Goal: Answer question/provide support: Share knowledge or assist other users

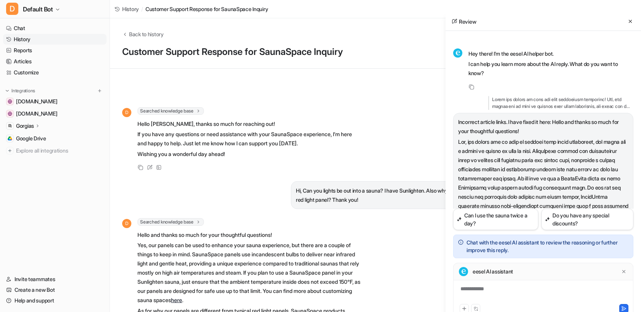
scroll to position [489, 0]
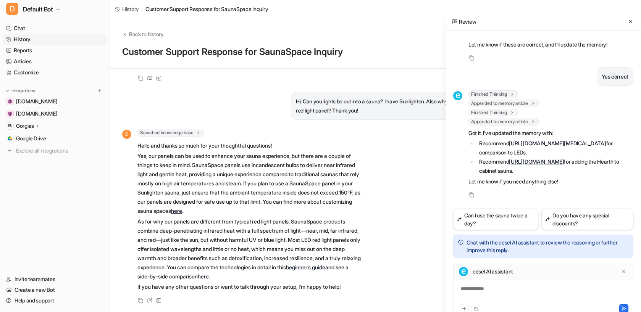
click at [59, 41] on link "History" at bounding box center [54, 39] width 103 height 11
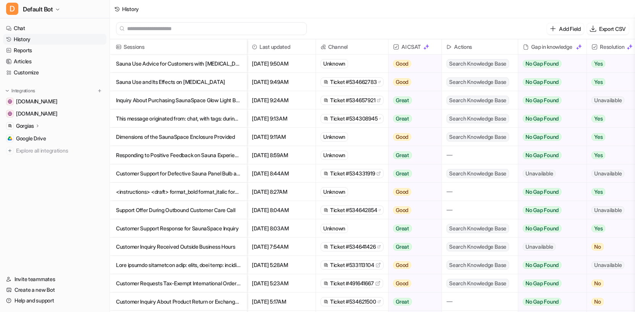
click at [203, 65] on p "Sauna Use Advice for Customers with [MEDICAL_DATA]" at bounding box center [178, 64] width 125 height 18
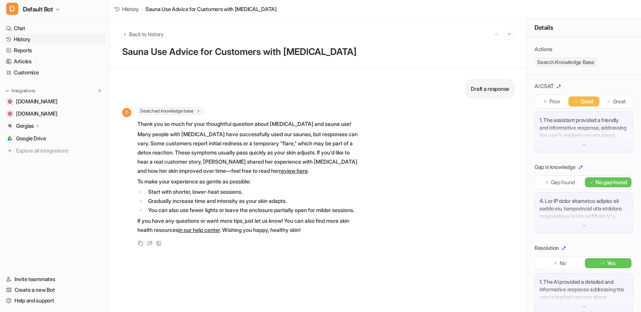
scroll to position [81, 0]
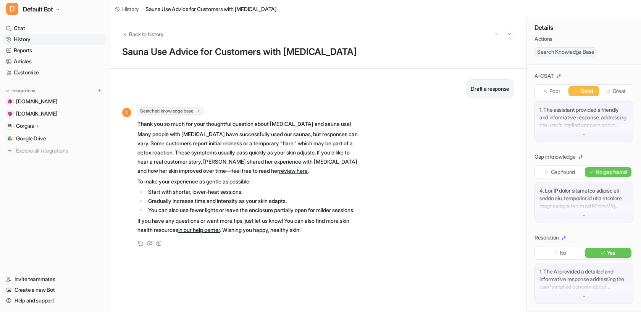
click at [588, 215] on div at bounding box center [584, 202] width 99 height 41
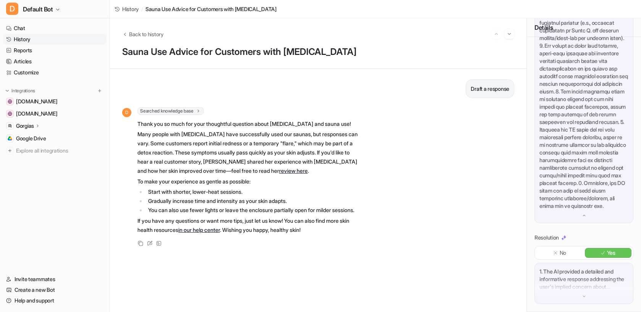
scroll to position [325, 0]
click at [583, 213] on img at bounding box center [583, 215] width 5 height 5
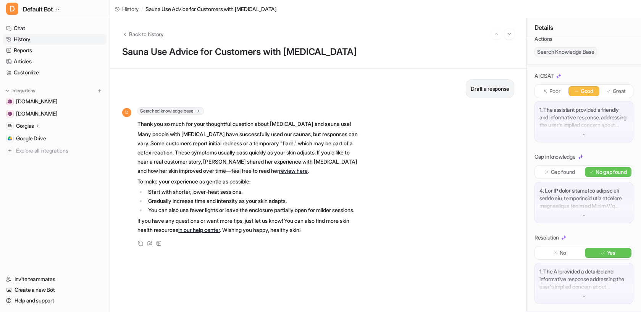
click at [573, 204] on p at bounding box center [583, 198] width 89 height 23
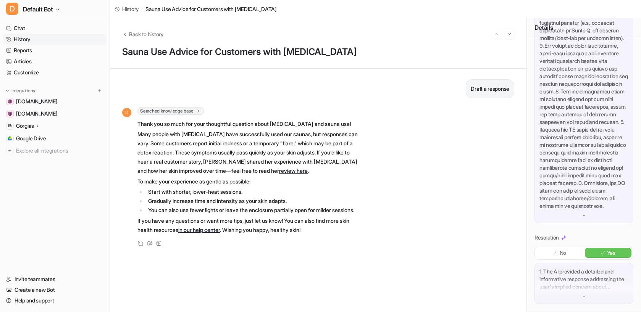
click at [573, 204] on p at bounding box center [583, 95] width 89 height 229
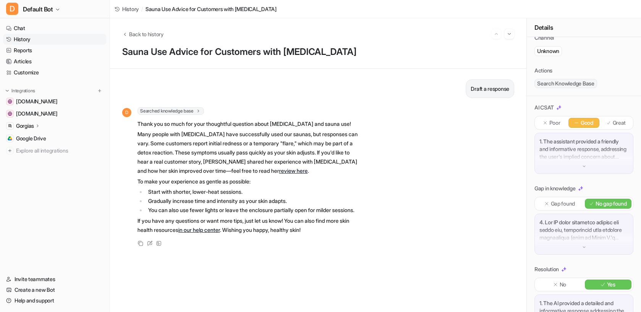
scroll to position [0, 0]
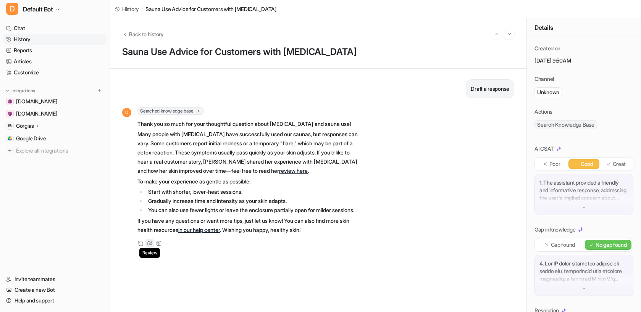
click at [152, 246] on icon at bounding box center [150, 243] width 6 height 5
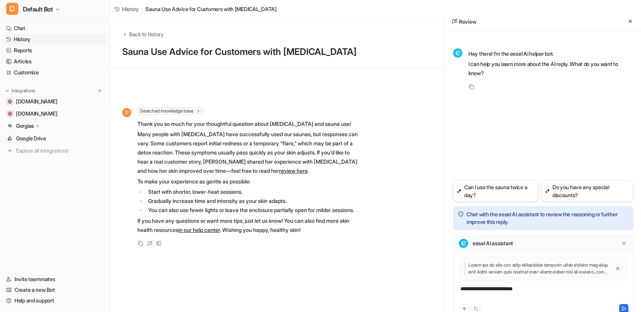
click at [545, 292] on div "**********" at bounding box center [543, 294] width 176 height 18
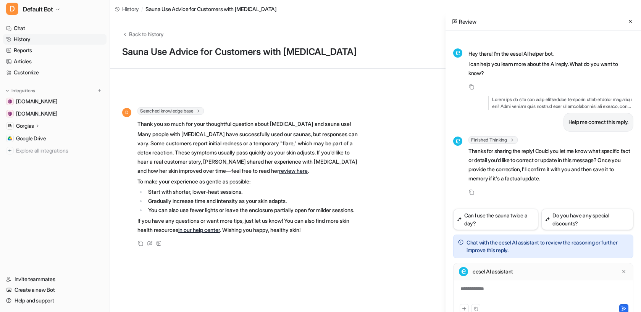
click at [511, 282] on div "**********" at bounding box center [543, 290] width 180 height 54
click at [512, 298] on div at bounding box center [543, 294] width 176 height 18
click at [615, 289] on div "**********" at bounding box center [543, 294] width 176 height 18
click at [492, 297] on div "**********" at bounding box center [543, 294] width 176 height 18
click at [548, 297] on div "**********" at bounding box center [543, 294] width 176 height 18
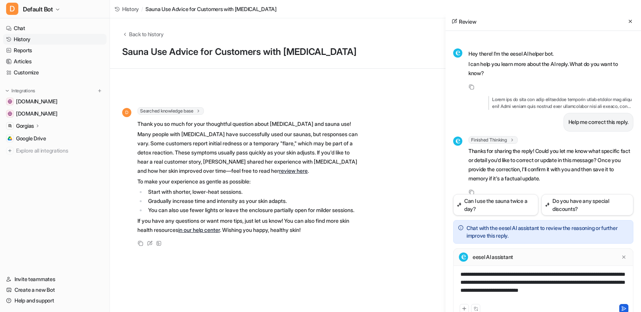
click at [623, 305] on button at bounding box center [623, 308] width 9 height 9
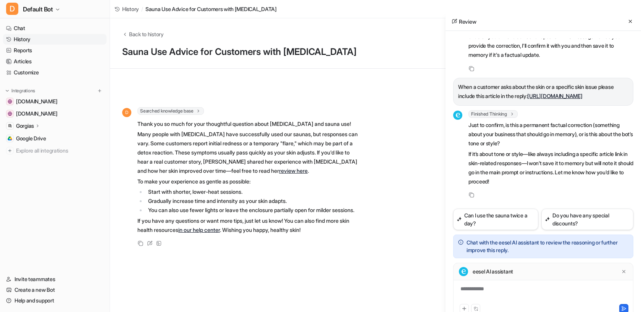
scroll to position [142, 0]
click at [598, 128] on p "Just to confirm, is this a permanent factual correction (something about your b…" at bounding box center [550, 134] width 165 height 27
click at [538, 146] on p "Just to confirm, is this a permanent factual correction (something about your b…" at bounding box center [550, 134] width 165 height 27
click at [539, 141] on p "Just to confirm, is this a permanent factual correction (something about your b…" at bounding box center [550, 134] width 165 height 27
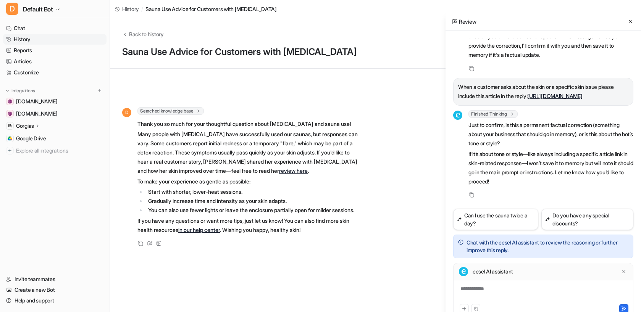
click at [539, 141] on p "Just to confirm, is this a permanent factual correction (something about your b…" at bounding box center [550, 134] width 165 height 27
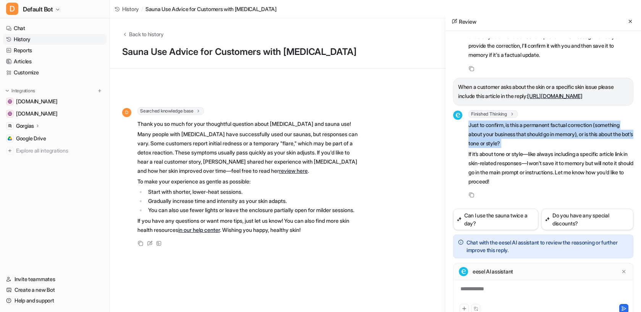
click at [539, 141] on p "Just to confirm, is this a permanent factual correction (something about your b…" at bounding box center [550, 134] width 165 height 27
click at [538, 143] on p "Just to confirm, is this a permanent factual correction (something about your b…" at bounding box center [550, 134] width 165 height 27
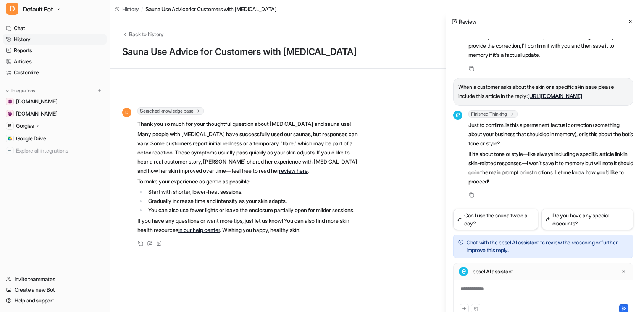
click at [538, 143] on p "Just to confirm, is this a permanent factual correction (something about your b…" at bounding box center [550, 134] width 165 height 27
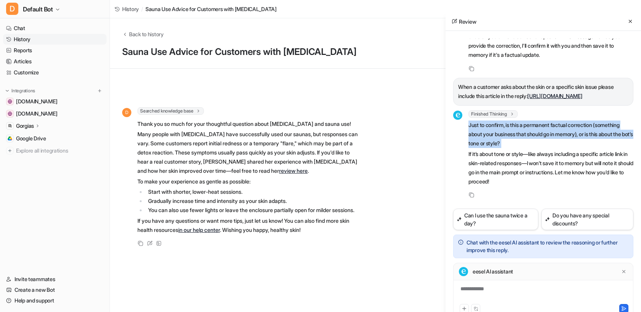
click at [538, 143] on p "Just to confirm, is this a permanent factual correction (something about your b…" at bounding box center [550, 134] width 165 height 27
click at [535, 148] on span "Just to confirm, is this a permanent factual correction (something about your b…" at bounding box center [550, 154] width 165 height 66
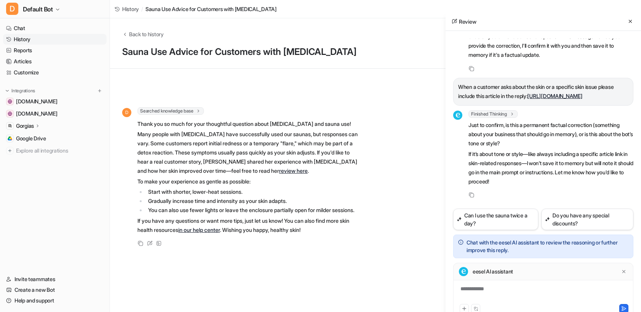
click at [523, 153] on p "If it’s about tone or style—like always including a specific article link in sk…" at bounding box center [550, 168] width 165 height 37
click at [528, 166] on p "If it’s about tone or style—like always including a specific article link in sk…" at bounding box center [550, 168] width 165 height 37
drag, startPoint x: 529, startPoint y: 153, endPoint x: 541, endPoint y: 164, distance: 16.2
click at [541, 164] on p "If it’s about tone or style—like always including a specific article link in sk…" at bounding box center [550, 168] width 165 height 37
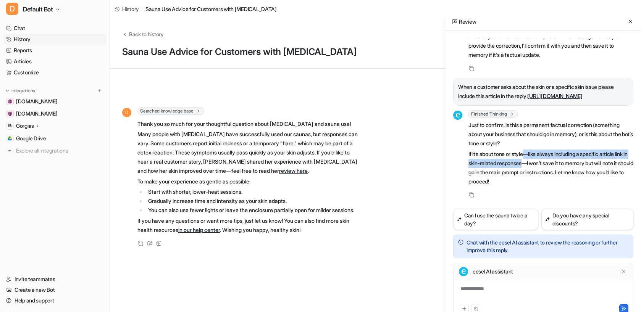
click at [541, 164] on p "If it’s about tone or style—like always including a specific article link in sk…" at bounding box center [550, 168] width 165 height 37
drag, startPoint x: 533, startPoint y: 155, endPoint x: 540, endPoint y: 162, distance: 10.0
click at [541, 163] on p "If it’s about tone or style—like always including a specific article link in sk…" at bounding box center [550, 168] width 165 height 37
copy p "like always including a specific article link in skin-related responses"
click at [546, 168] on p "If it’s about tone or style—like always including a specific article link in sk…" at bounding box center [550, 168] width 165 height 37
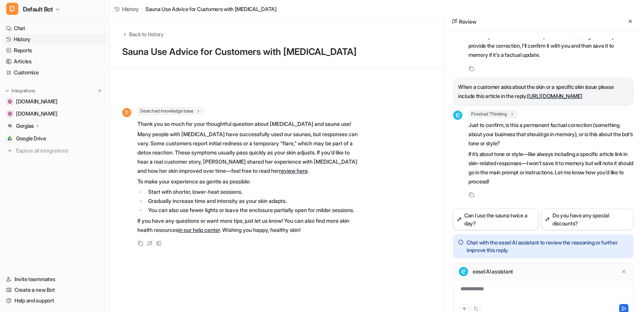
click at [543, 166] on p "If it’s about tone or style—like always including a specific article link in sk…" at bounding box center [550, 168] width 165 height 37
drag, startPoint x: 531, startPoint y: 154, endPoint x: 541, endPoint y: 165, distance: 14.3
click at [541, 165] on p "If it’s about tone or style—like always including a specific article link in sk…" at bounding box center [550, 168] width 165 height 37
click at [543, 153] on p "If it’s about tone or style—like always including a specific article link in sk…" at bounding box center [550, 168] width 165 height 37
drag, startPoint x: 542, startPoint y: 154, endPoint x: 540, endPoint y: 165, distance: 11.2
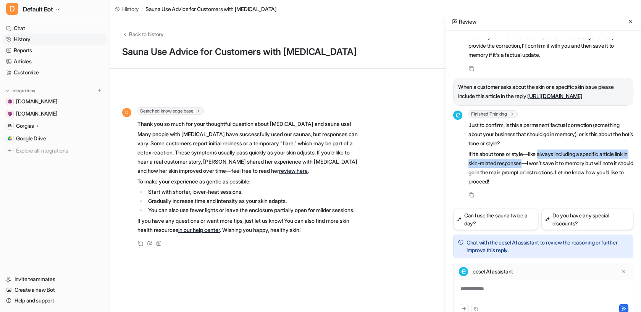
click at [540, 165] on p "If it’s about tone or style—like always including a specific article link in sk…" at bounding box center [550, 168] width 165 height 37
copy p "always including a specific article link in skin-related responses"
click at [525, 282] on div "**********" at bounding box center [543, 290] width 180 height 54
click at [508, 289] on div at bounding box center [543, 294] width 176 height 18
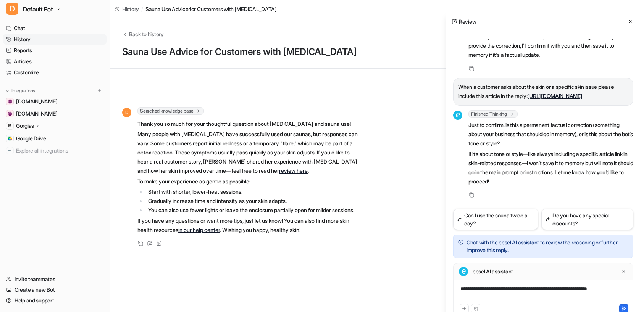
click at [504, 287] on div "**********" at bounding box center [543, 294] width 176 height 18
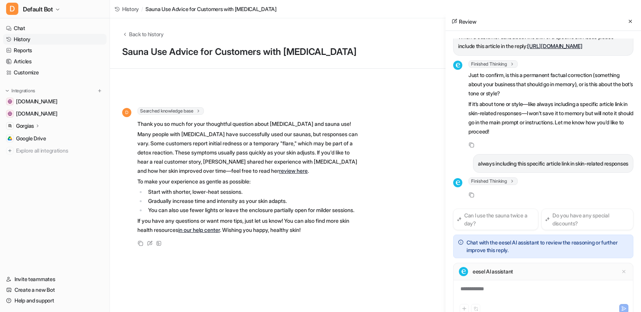
click at [583, 178] on div "Finished Thinking thought : "This is a stylistic or behavioral instruction, not…" at bounding box center [543, 189] width 180 height 22
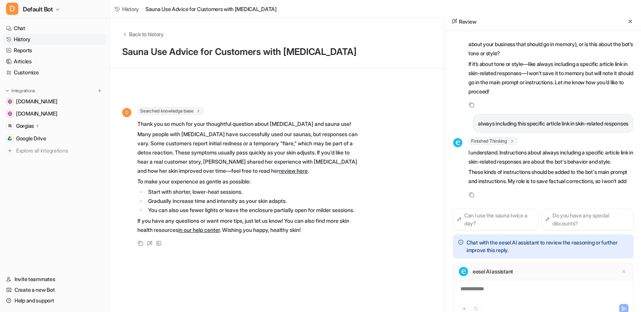
scroll to position [250, 0]
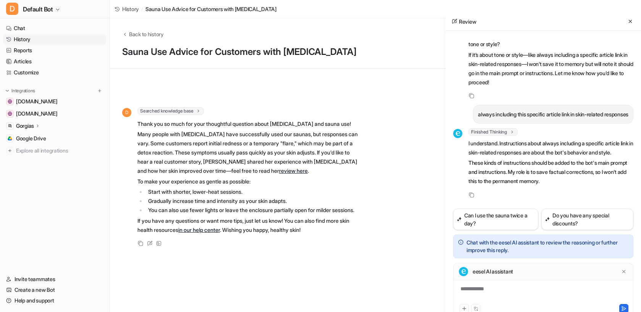
click at [519, 143] on p "I understand. Instructions about always including a specific article link in sk…" at bounding box center [550, 148] width 165 height 18
click at [518, 143] on p "I understand. Instructions about always including a specific article link in sk…" at bounding box center [550, 148] width 165 height 18
click at [551, 153] on p "I understand. Instructions about always including a specific article link in sk…" at bounding box center [550, 148] width 165 height 18
click at [530, 165] on p "These kinds of instructions should be added to the bot's main prompt and instru…" at bounding box center [550, 171] width 165 height 27
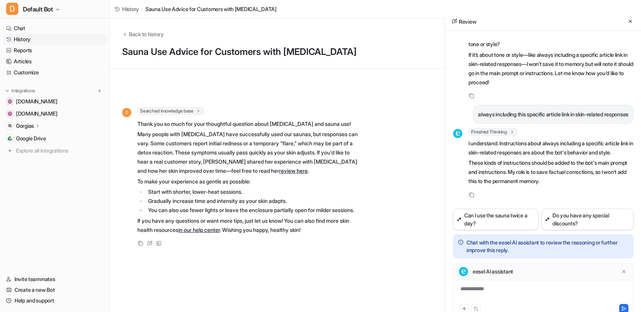
click at [529, 175] on p "These kinds of instructions should be added to the bot's main prompt and instru…" at bounding box center [550, 171] width 165 height 27
click at [552, 171] on p "These kinds of instructions should be added to the bot's main prompt and instru…" at bounding box center [550, 171] width 165 height 27
click at [621, 182] on p "These kinds of instructions should be added to the bot's main prompt and instru…" at bounding box center [550, 171] width 165 height 27
drag, startPoint x: 566, startPoint y: 183, endPoint x: 570, endPoint y: 185, distance: 4.3
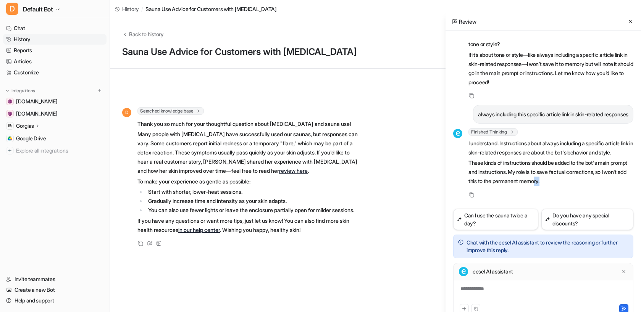
click at [570, 185] on p "These kinds of instructions should be added to the bot's main prompt and instru…" at bounding box center [550, 171] width 165 height 27
click at [569, 185] on p "These kinds of instructions should be added to the bot's main prompt and instru…" at bounding box center [550, 171] width 165 height 27
drag, startPoint x: 566, startPoint y: 184, endPoint x: 572, endPoint y: 184, distance: 5.8
click at [572, 184] on p "These kinds of instructions should be added to the bot's main prompt and instru…" at bounding box center [550, 171] width 165 height 27
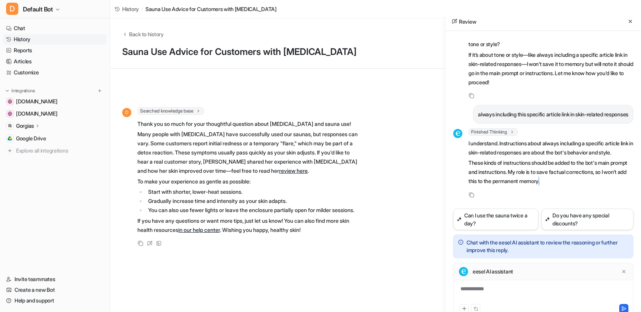
drag, startPoint x: 567, startPoint y: 182, endPoint x: 573, endPoint y: 183, distance: 5.8
click at [573, 183] on p "These kinds of instructions should be added to the bot's main prompt and instru…" at bounding box center [550, 171] width 165 height 27
drag, startPoint x: 523, startPoint y: 181, endPoint x: 566, endPoint y: 180, distance: 43.2
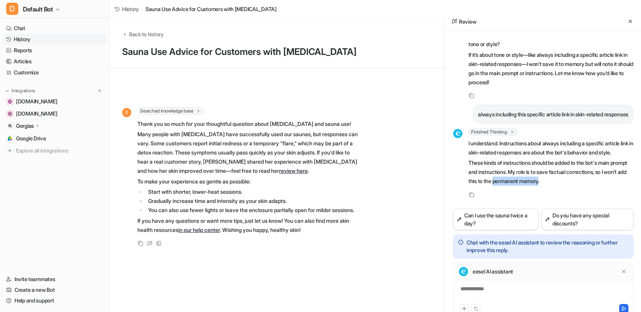
click at [567, 180] on p "These kinds of instructions should be added to the bot's main prompt and instru…" at bounding box center [550, 171] width 165 height 27
copy p "permanent memory"
click at [493, 296] on div at bounding box center [543, 294] width 176 height 18
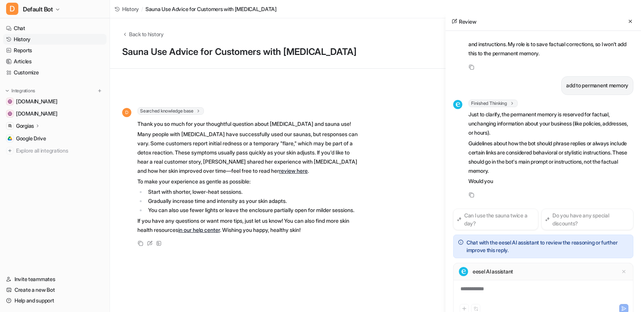
scroll to position [378, 0]
click at [549, 126] on p "Just to clarify, the permanent memory is reserved for factual, unchanging infor…" at bounding box center [550, 123] width 165 height 27
click at [557, 122] on p "Just to clarify, the permanent memory is reserved for factual, unchanging infor…" at bounding box center [550, 123] width 165 height 27
click at [573, 124] on p "Just to clarify, the permanent memory is reserved for factual, unchanging infor…" at bounding box center [550, 123] width 165 height 27
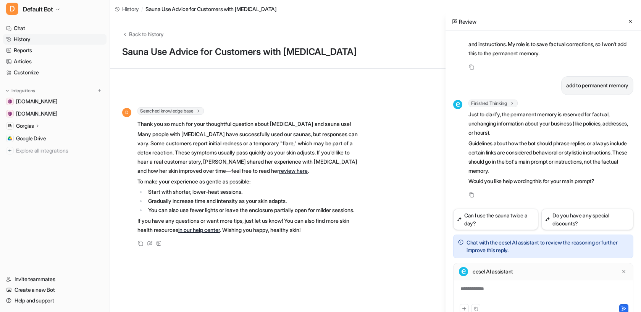
click at [527, 154] on p "Guidelines about how the bot should phrase replies or always include certain li…" at bounding box center [550, 157] width 165 height 37
click at [551, 142] on p "Guidelines about how the bot should phrase replies or always include certain li…" at bounding box center [550, 157] width 165 height 37
click at [531, 165] on p "Guidelines about how the bot should phrase replies or always include certain li…" at bounding box center [550, 157] width 165 height 37
click at [517, 162] on p "Guidelines about how the bot should phrase replies or always include certain li…" at bounding box center [550, 157] width 165 height 37
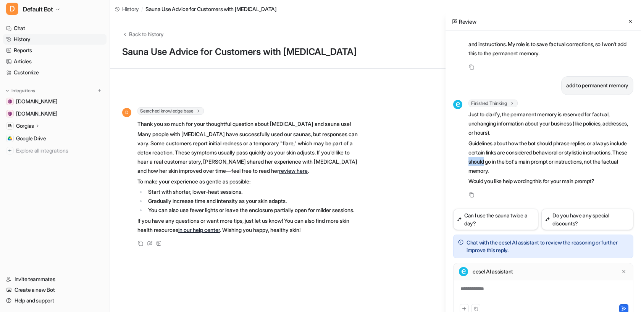
click at [517, 162] on p "Guidelines about how the bot should phrase replies or always include certain li…" at bounding box center [550, 157] width 165 height 37
click at [602, 172] on p "Guidelines about how the bot should phrase replies or always include certain li…" at bounding box center [550, 157] width 165 height 37
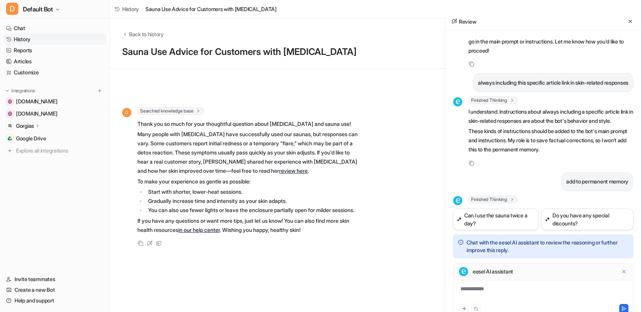
click at [533, 87] on p "always including this specific article link in skin-related responses" at bounding box center [553, 82] width 150 height 9
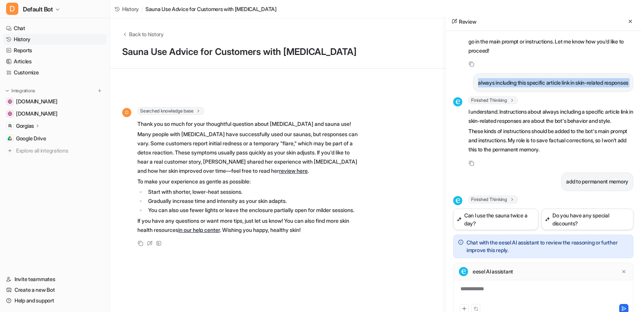
click at [533, 87] on p "always including this specific article link in skin-related responses" at bounding box center [553, 82] width 150 height 9
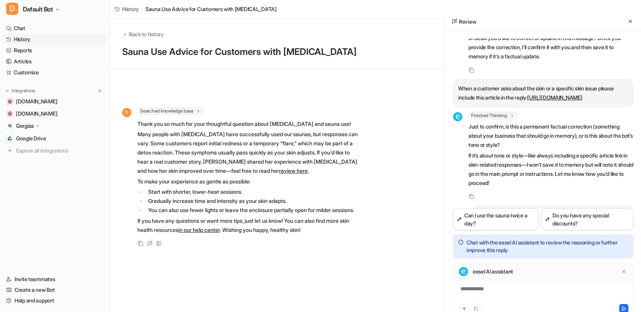
scroll to position [123, 0]
drag, startPoint x: 459, startPoint y: 88, endPoint x: 494, endPoint y: 108, distance: 39.7
click at [494, 102] on p "When a customer asks about the skin or a specific skin issue please include thi…" at bounding box center [543, 93] width 170 height 18
copy p "When a customer asks about the skin or a specific skin issue please include thi…"
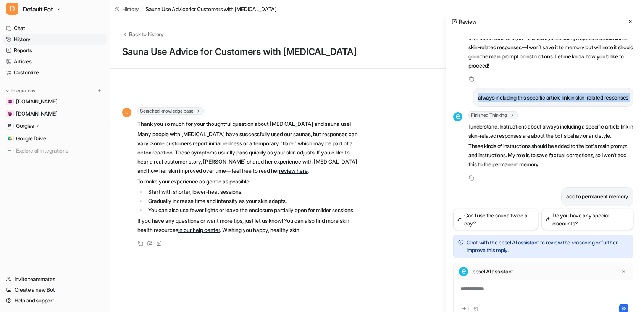
scroll to position [241, 0]
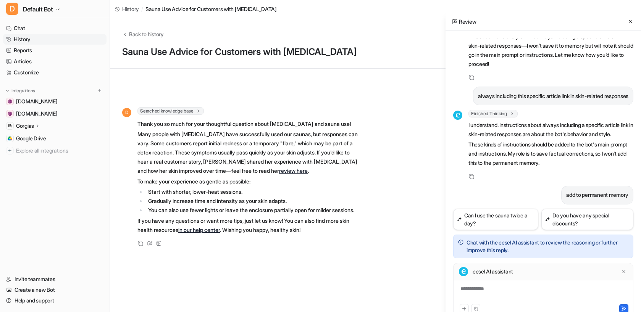
click at [603, 168] on p "These kinds of instructions should be added to the bot's main prompt and instru…" at bounding box center [550, 153] width 165 height 27
click at [627, 23] on button at bounding box center [630, 21] width 9 height 9
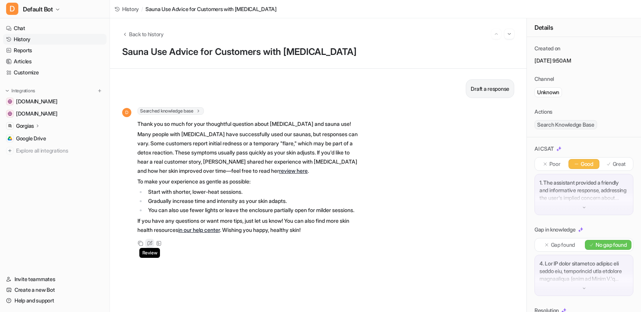
click at [150, 244] on icon at bounding box center [150, 242] width 3 height 3
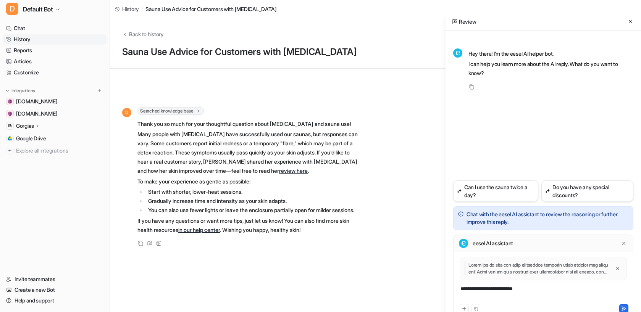
click at [569, 292] on div "**********" at bounding box center [543, 294] width 176 height 18
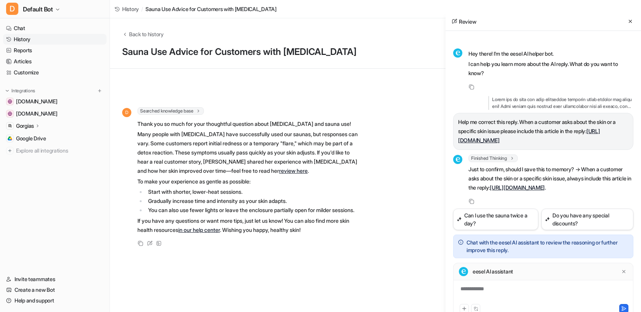
scroll to position [34, 0]
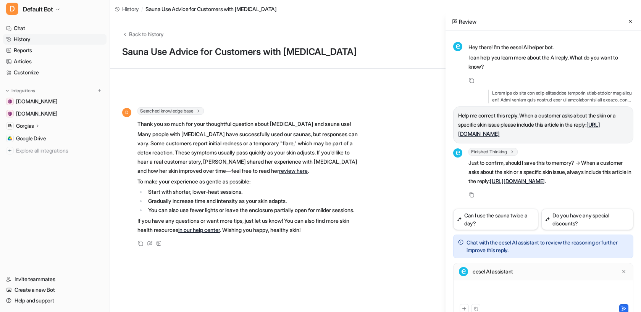
click at [513, 291] on div at bounding box center [543, 294] width 176 height 18
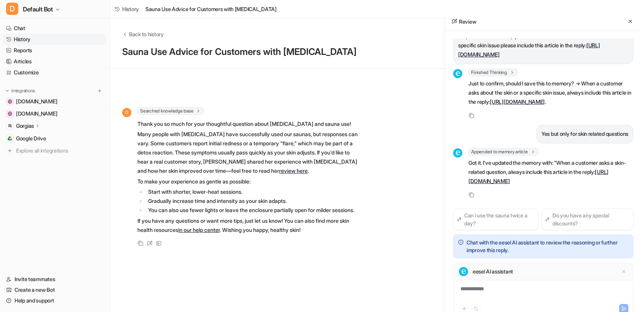
scroll to position [123, 0]
click at [561, 160] on p "Got it. I've updated the memory with: "When a customer asks a skin-related ques…" at bounding box center [550, 171] width 165 height 27
click at [557, 163] on p "Got it. I've updated the memory with: "When a customer asks a skin-related ques…" at bounding box center [550, 171] width 165 height 27
click at [628, 24] on icon at bounding box center [630, 21] width 5 height 5
